Goal: Information Seeking & Learning: Learn about a topic

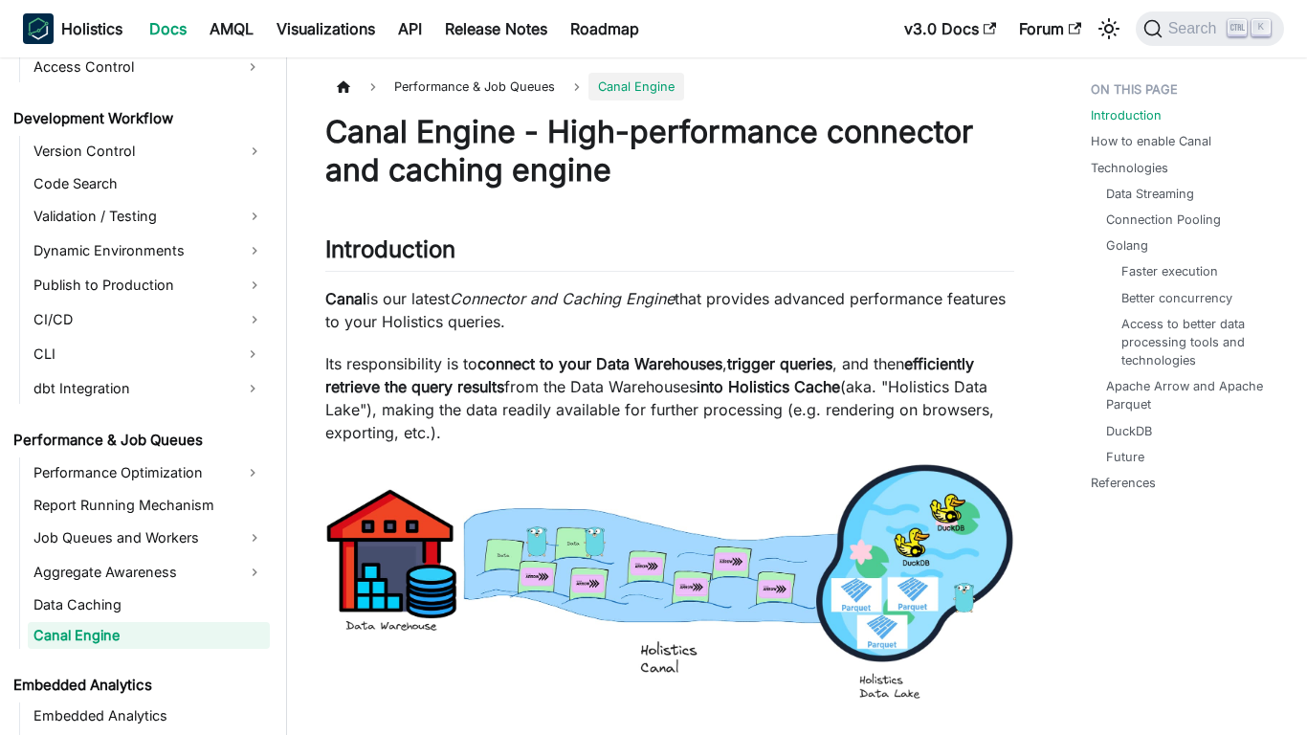
scroll to position [1464, 0]
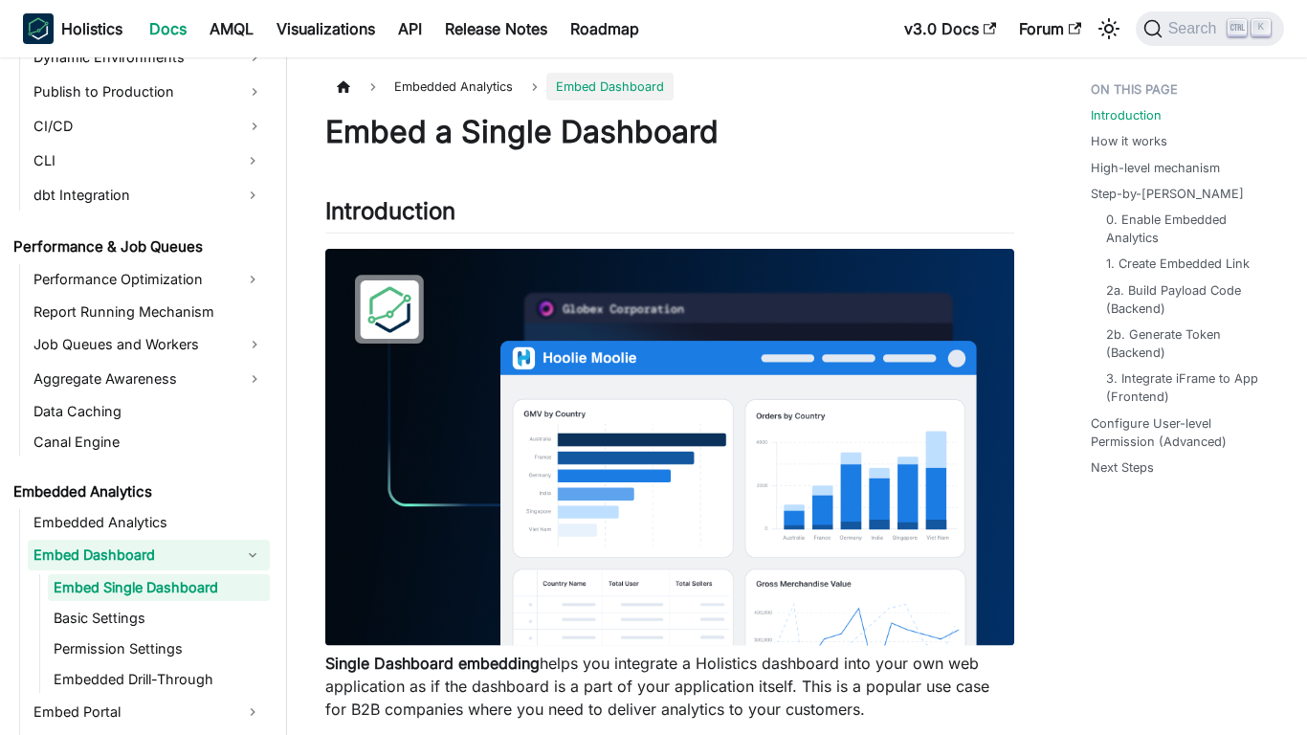
scroll to position [1609, 0]
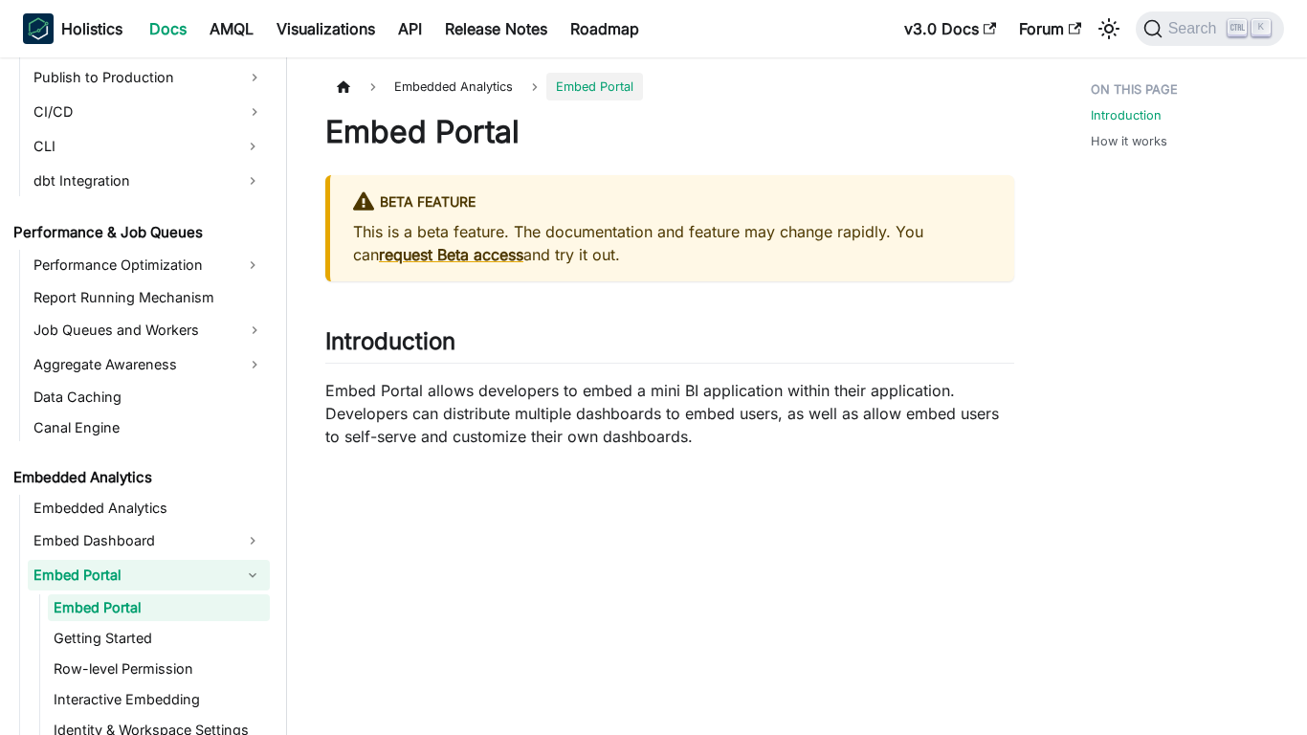
scroll to position [1643, 0]
